Goal: Communication & Community: Answer question/provide support

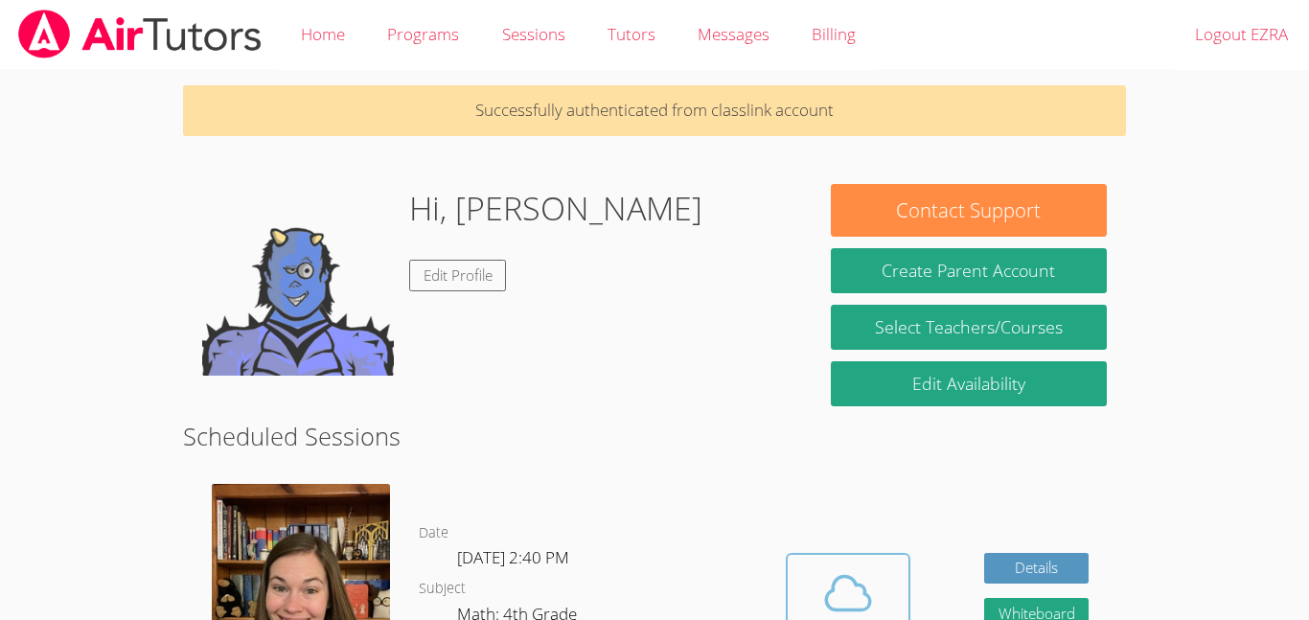
click at [809, 586] on span at bounding box center [848, 593] width 98 height 54
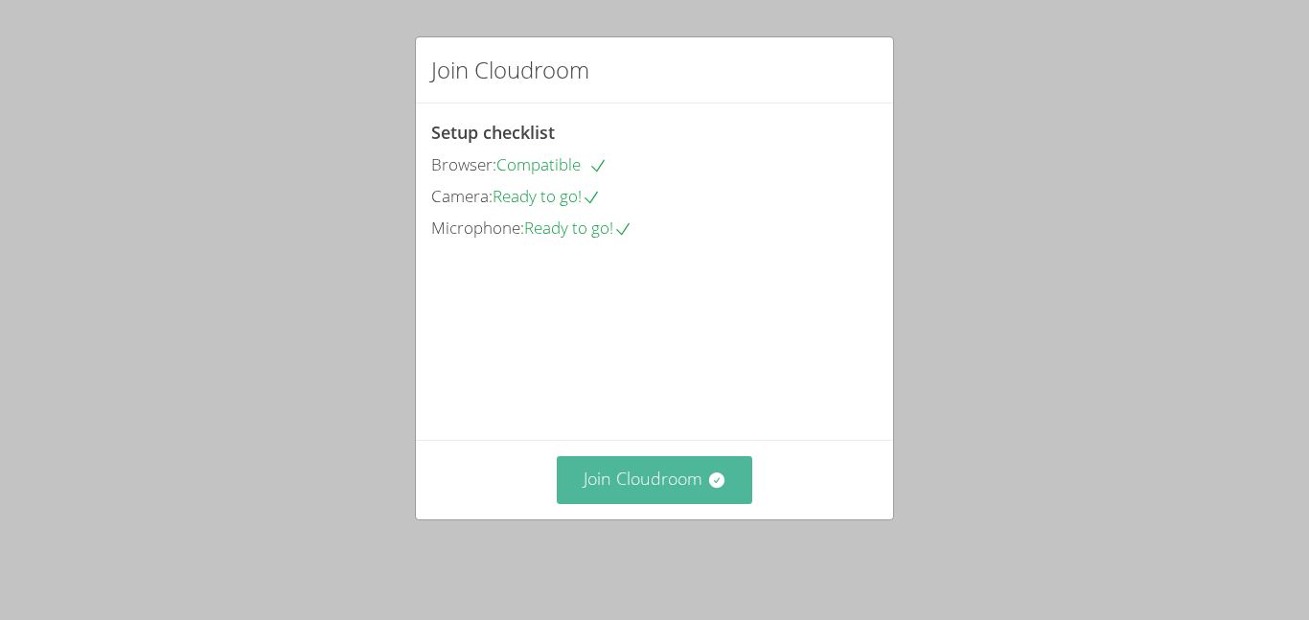
click at [654, 496] on button "Join Cloudroom" at bounding box center [655, 479] width 196 height 47
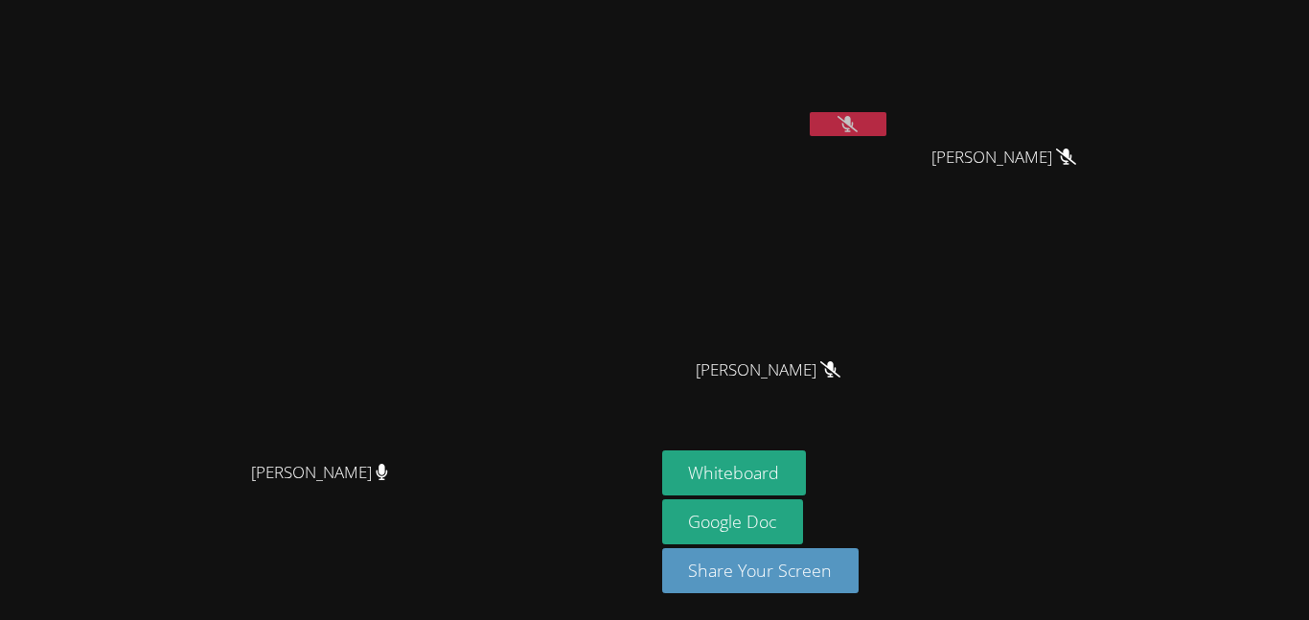
click at [890, 108] on video at bounding box center [776, 72] width 228 height 128
click at [857, 117] on icon at bounding box center [847, 124] width 20 height 16
click at [854, 123] on icon at bounding box center [847, 124] width 11 height 16
click at [857, 123] on icon at bounding box center [847, 124] width 20 height 16
click at [854, 123] on icon at bounding box center [847, 124] width 11 height 16
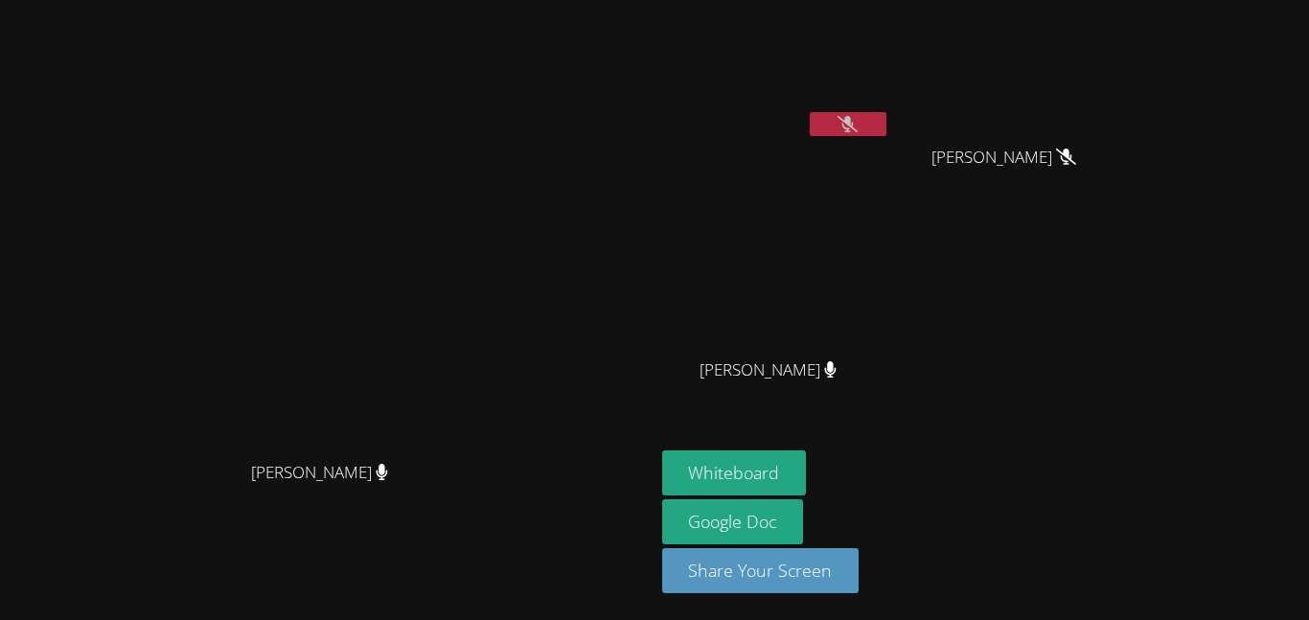
click at [857, 123] on icon at bounding box center [847, 124] width 20 height 16
click at [890, 92] on video at bounding box center [776, 72] width 228 height 128
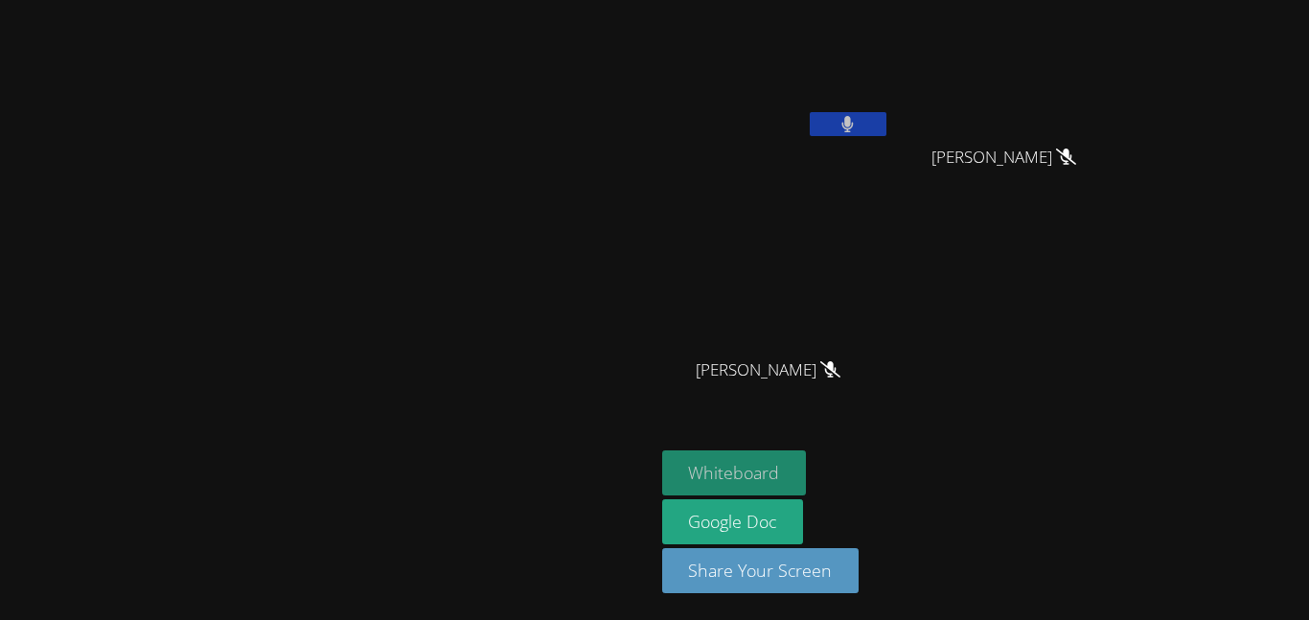
click at [807, 467] on button "Whiteboard" at bounding box center [734, 472] width 145 height 45
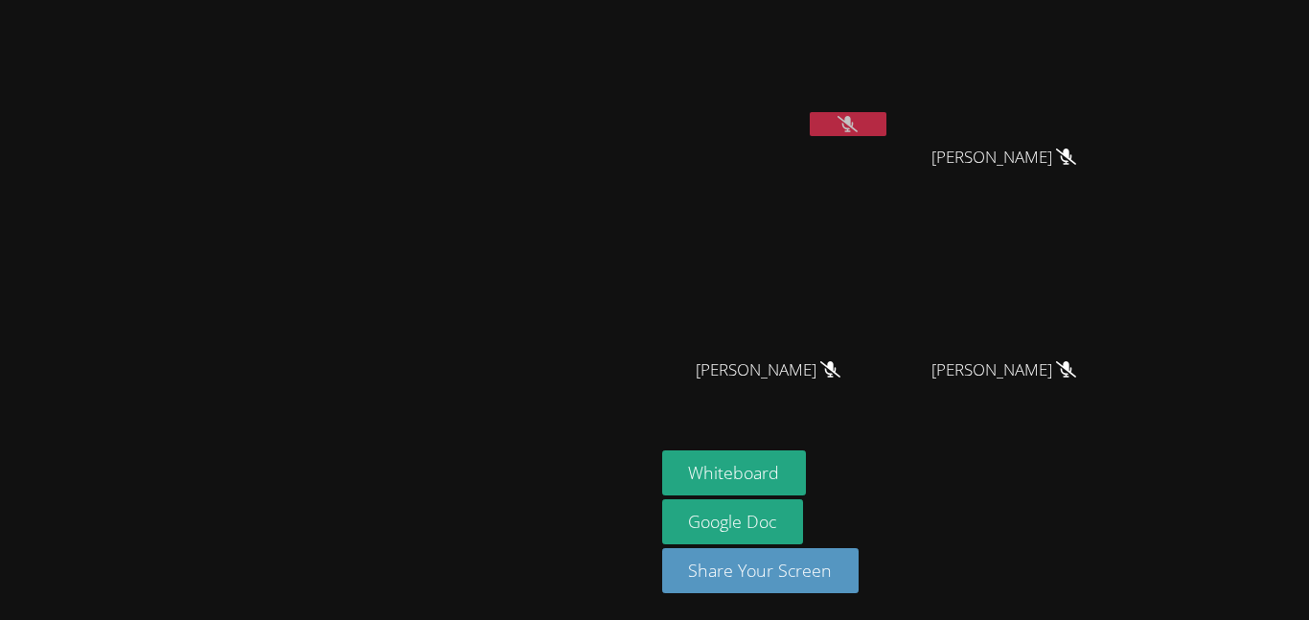
click at [857, 125] on icon at bounding box center [847, 124] width 20 height 16
click at [854, 129] on icon at bounding box center [847, 124] width 12 height 16
click at [886, 112] on button at bounding box center [847, 124] width 77 height 24
click at [890, 100] on video at bounding box center [776, 72] width 228 height 128
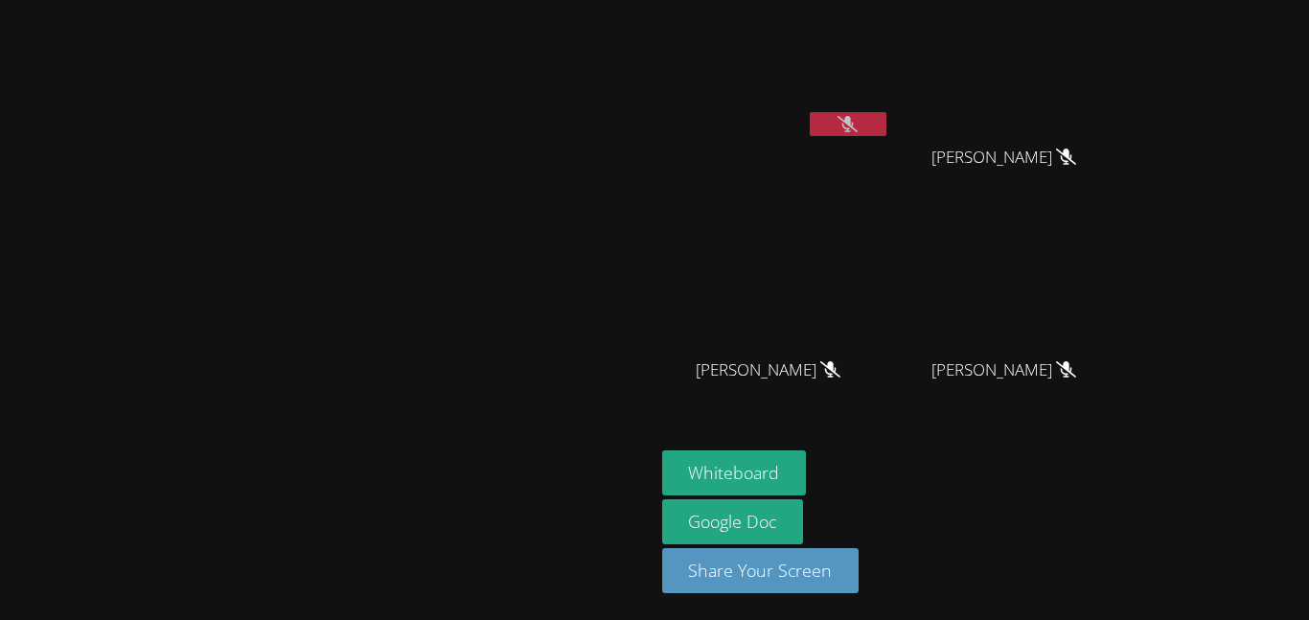
drag, startPoint x: 1037, startPoint y: 125, endPoint x: 1036, endPoint y: 153, distance: 28.8
click at [890, 153] on div "EZRA SMITH" at bounding box center [776, 110] width 228 height 205
click at [886, 135] on button at bounding box center [847, 124] width 77 height 24
click at [886, 114] on button at bounding box center [847, 124] width 77 height 24
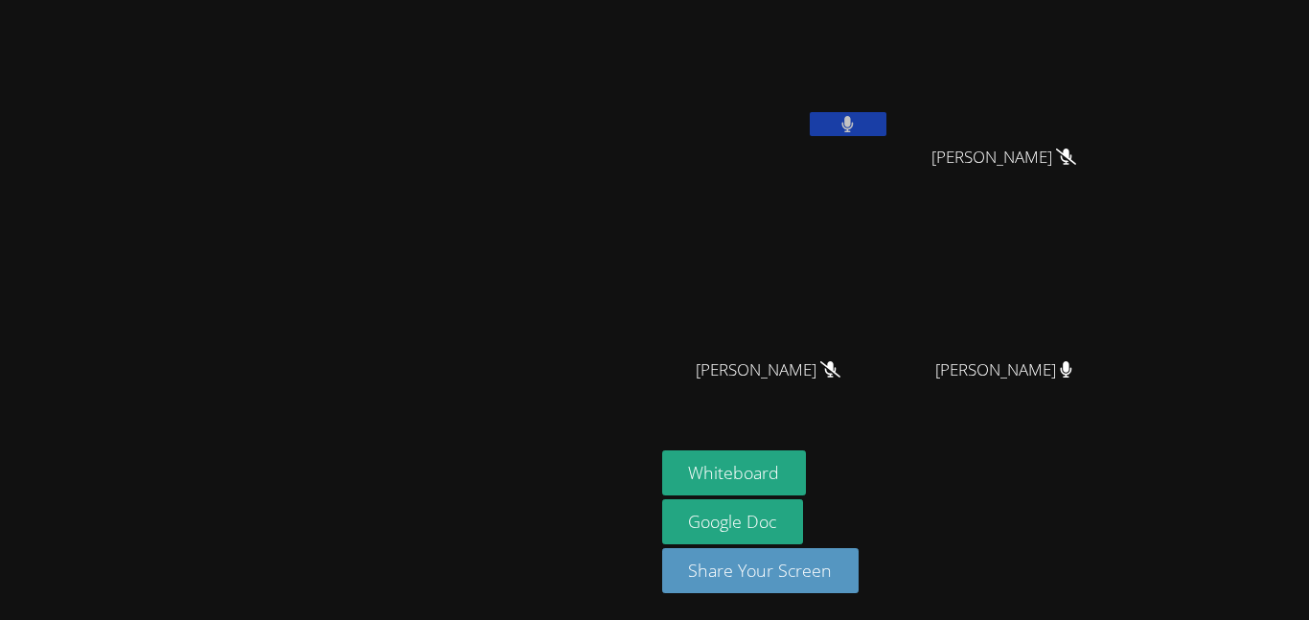
click at [886, 117] on button at bounding box center [847, 124] width 77 height 24
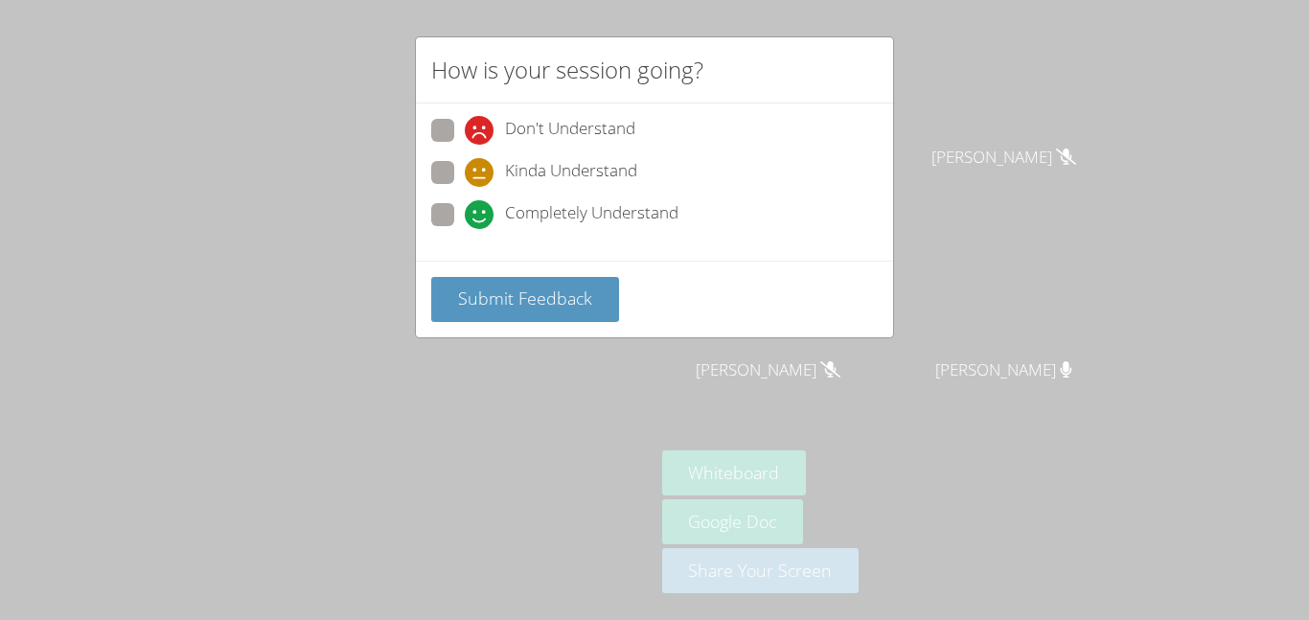
click at [465, 229] on span at bounding box center [465, 229] width 0 height 0
click at [465, 219] on input "Completely Understand" at bounding box center [473, 211] width 16 height 16
radio input "true"
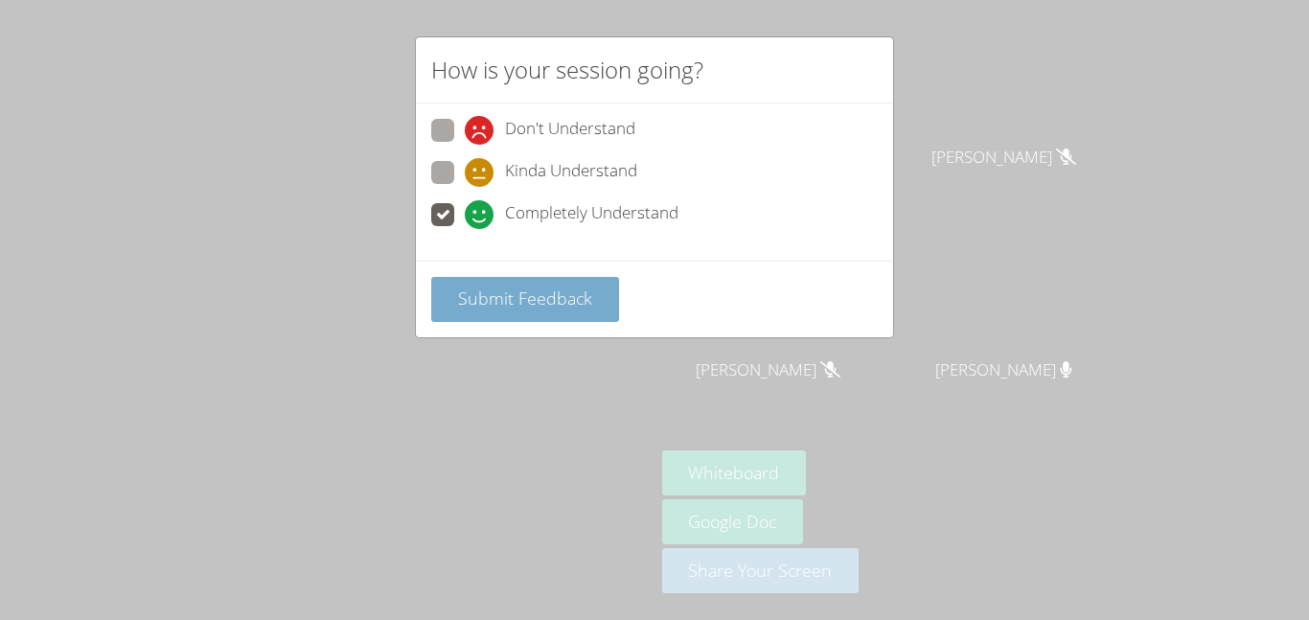
click at [445, 297] on button "Submit Feedback" at bounding box center [525, 299] width 188 height 45
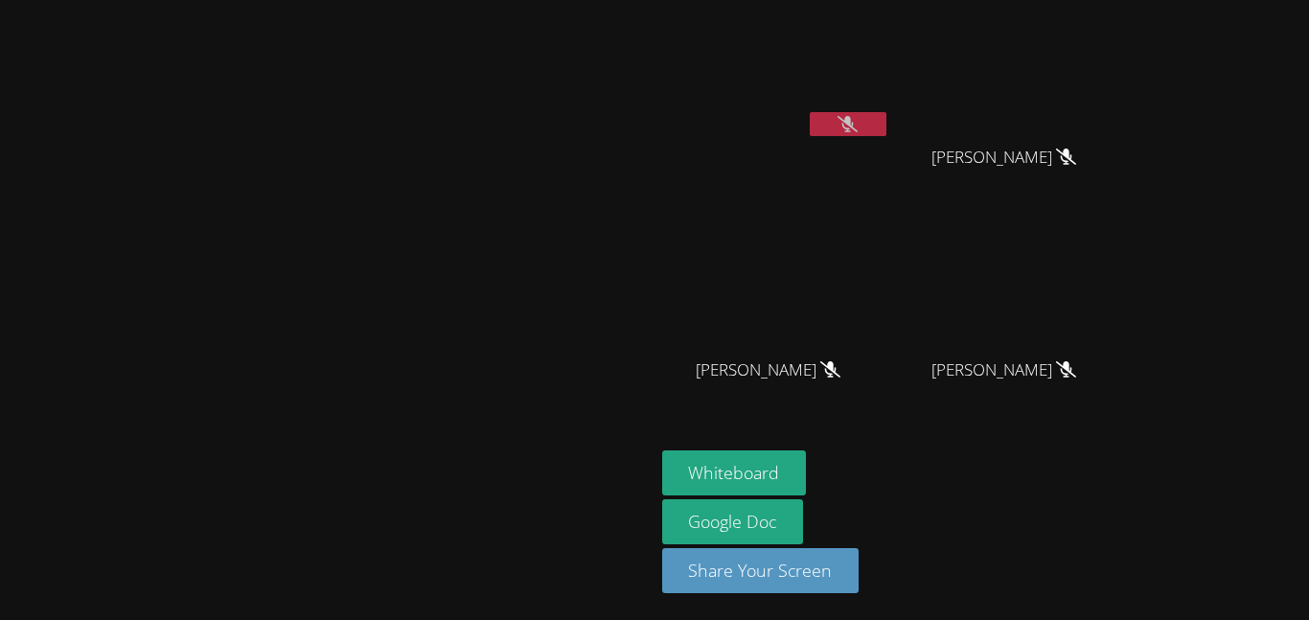
click at [886, 113] on button at bounding box center [847, 124] width 77 height 24
click at [1126, 405] on div "EZRA SMITH ALEENAH MARQUEZ ALEENAH MARQUEZ JAIDEN MOORE JAIDEN MOORE" at bounding box center [894, 217] width 464 height 418
click at [886, 113] on button at bounding box center [847, 124] width 77 height 24
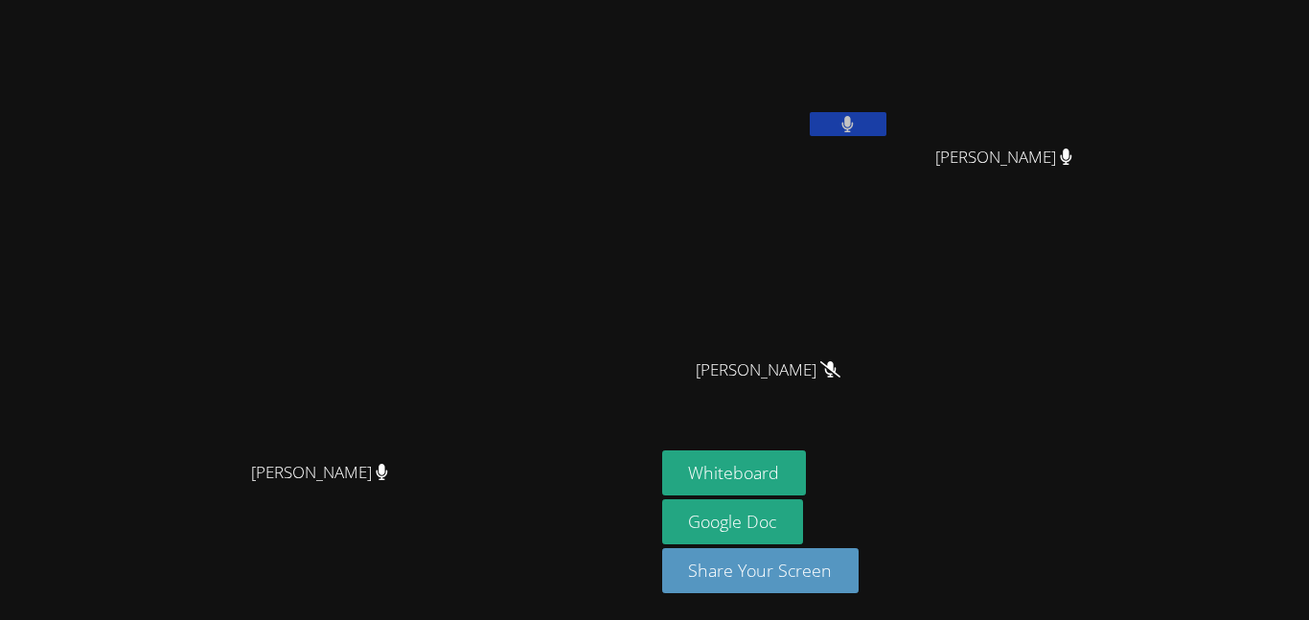
click at [886, 113] on button at bounding box center [847, 124] width 77 height 24
